Goal: Information Seeking & Learning: Learn about a topic

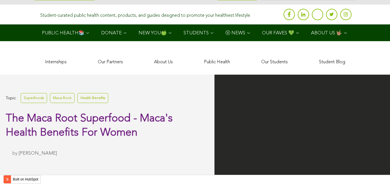
scroll to position [1611, 0]
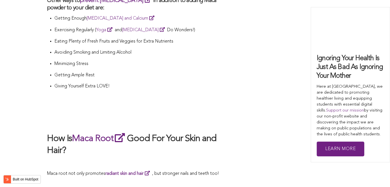
click at [210, 101] on p at bounding box center [139, 105] width 184 height 8
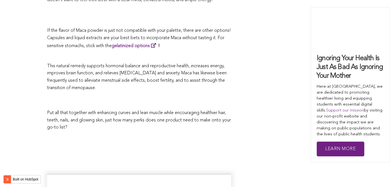
scroll to position [1926, 0]
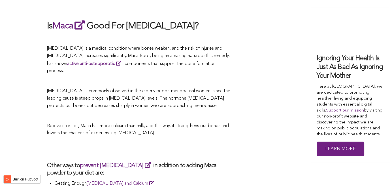
click at [230, 93] on p "[MEDICAL_DATA] is commonly observed in the elderly or postmenopausal women, sin…" at bounding box center [139, 98] width 184 height 22
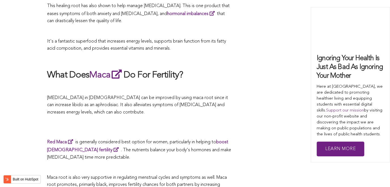
scroll to position [1209, 0]
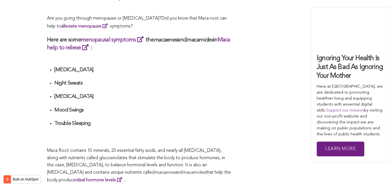
click at [188, 93] on li "[MEDICAL_DATA]" at bounding box center [142, 98] width 177 height 10
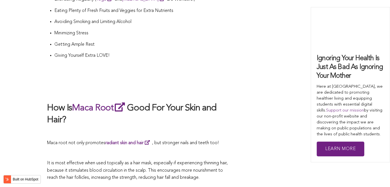
click at [196, 101] on h2 "How Is Maca Root Good For Your Skin and Hair?" at bounding box center [139, 113] width 184 height 25
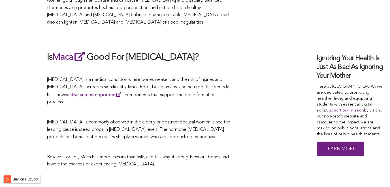
scroll to position [1301, 0]
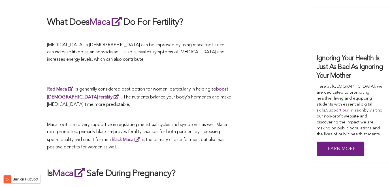
scroll to position [1418, 0]
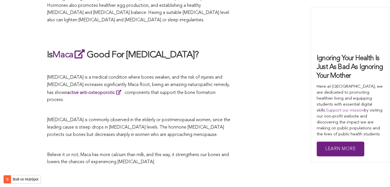
click at [220, 106] on p at bounding box center [139, 109] width 184 height 7
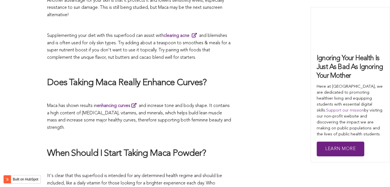
click at [183, 103] on span "Maca has shown results in enhancing curves and increase tone and body shape. It…" at bounding box center [139, 116] width 184 height 26
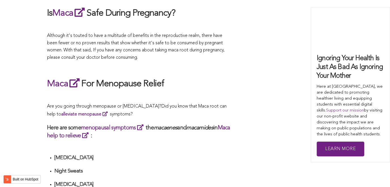
click at [202, 93] on p at bounding box center [139, 96] width 184 height 7
click at [157, 142] on div "What Are The Health Benefits of Maca For Women ? Hi [DEMOGRAPHIC_DATA], have yo…" at bounding box center [139, 139] width 184 height 1927
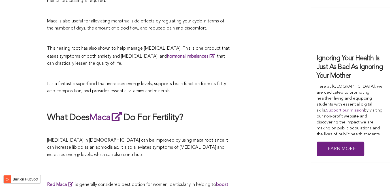
scroll to position [1235, 0]
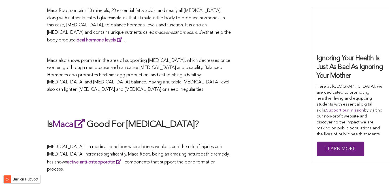
click at [144, 99] on h2 at bounding box center [139, 105] width 184 height 13
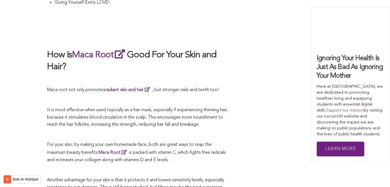
click at [157, 108] on span "It is most effective when used topically as a hair mask, especially if experien…" at bounding box center [137, 117] width 181 height 19
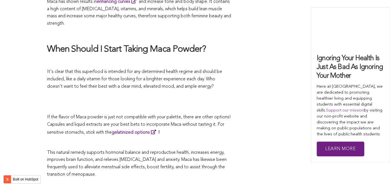
scroll to position [2006, 0]
